Goal: Navigation & Orientation: Find specific page/section

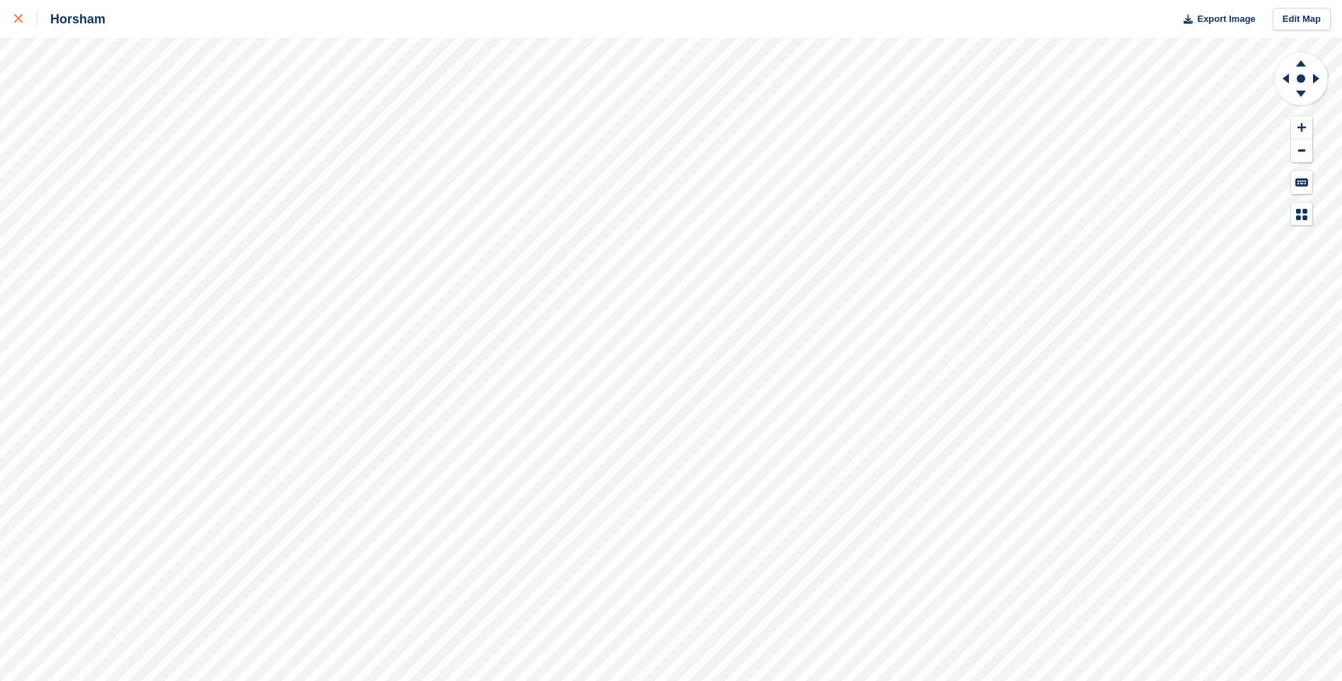
click at [23, 21] on div at bounding box center [25, 19] width 23 height 17
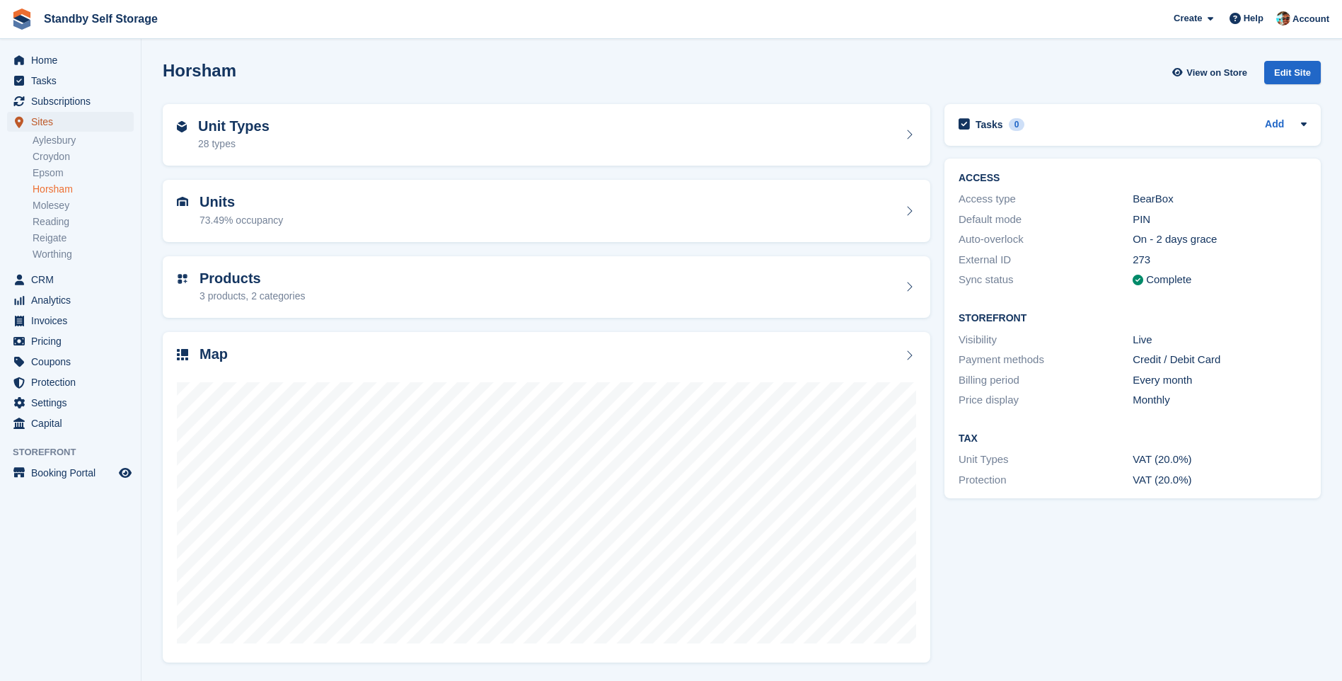
click at [37, 115] on span "Sites" at bounding box center [73, 122] width 85 height 20
click at [50, 63] on span "Home" at bounding box center [73, 60] width 85 height 20
